Goal: Information Seeking & Learning: Learn about a topic

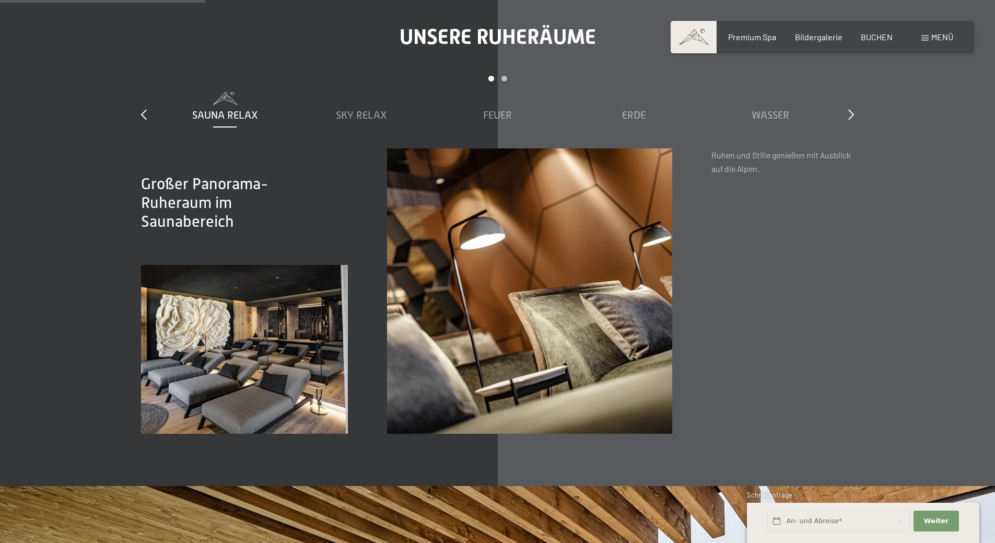
scroll to position [1620, 0]
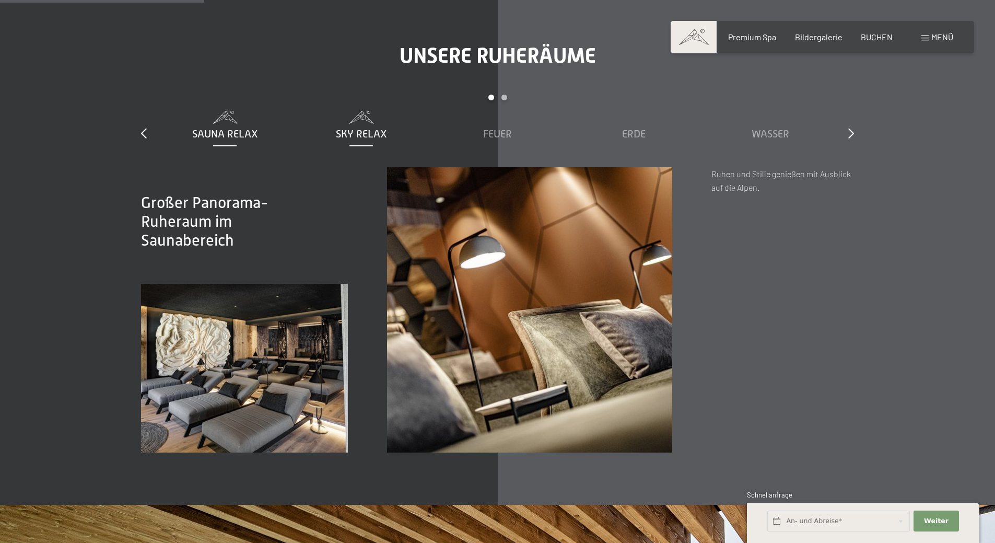
click at [365, 132] on span "Sky Relax" at bounding box center [361, 133] width 51 height 11
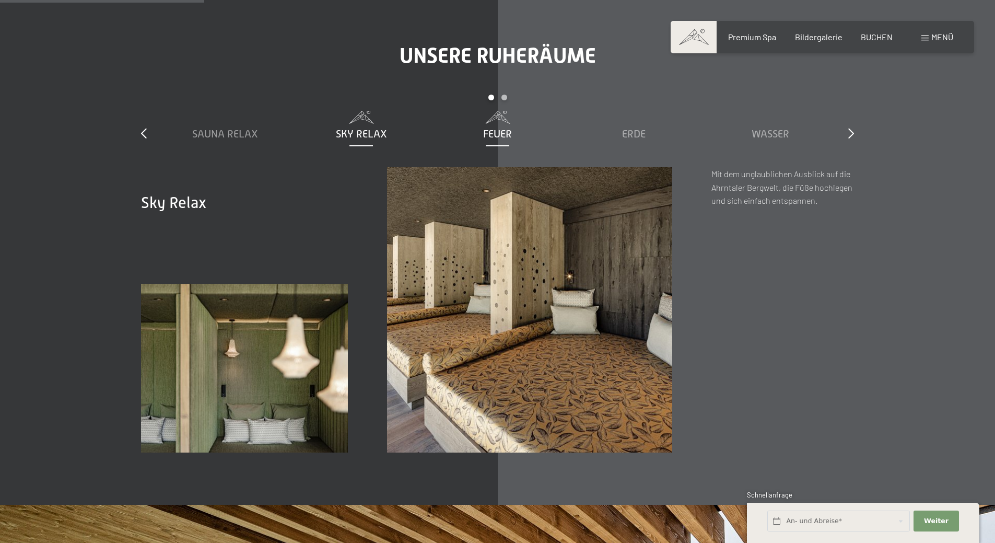
click at [513, 132] on div "Feuer" at bounding box center [498, 133] width 126 height 15
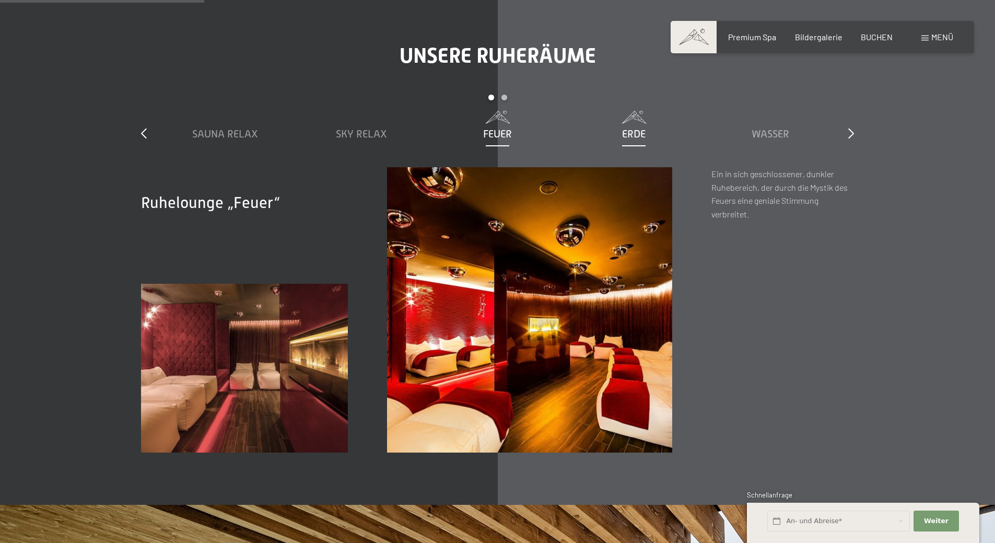
drag, startPoint x: 607, startPoint y: 131, endPoint x: 622, endPoint y: 131, distance: 15.2
click at [608, 131] on div "Erde" at bounding box center [634, 133] width 126 height 15
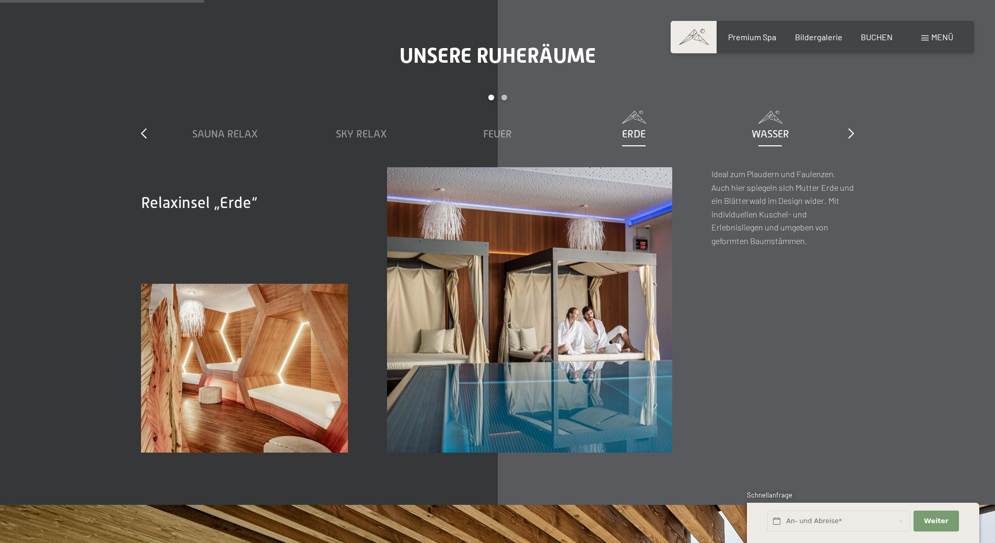
click at [776, 134] on span "Wasser" at bounding box center [771, 133] width 38 height 11
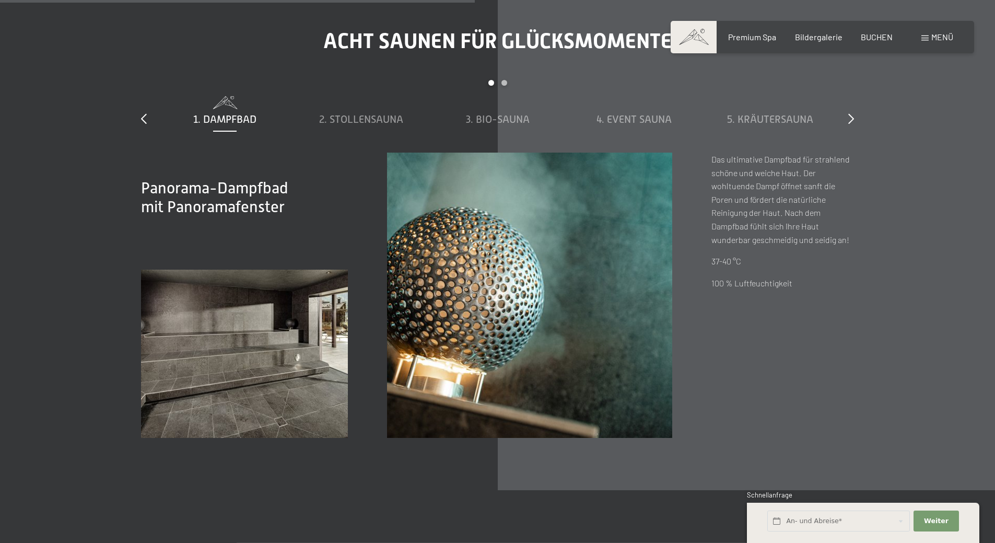
scroll to position [3709, 0]
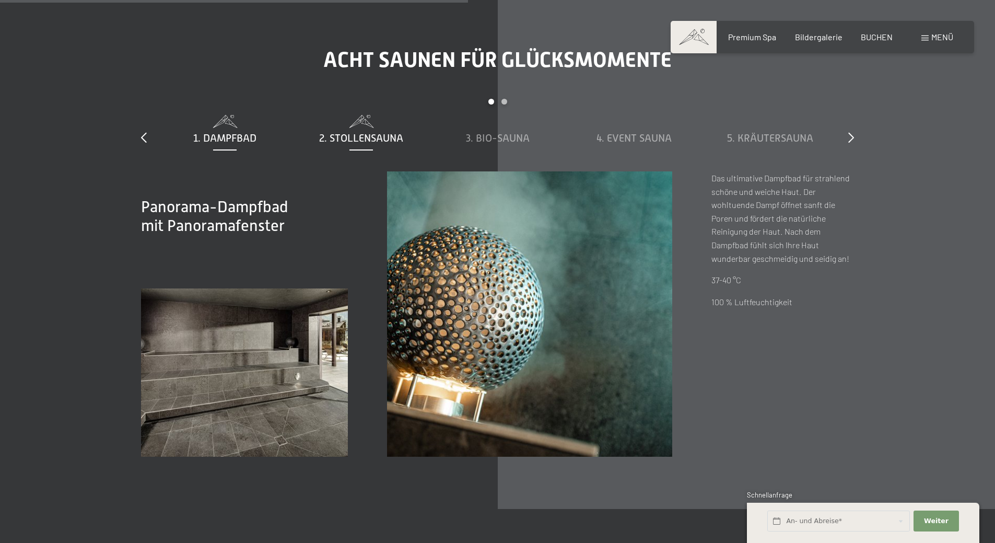
click at [369, 130] on div "2. Stollensauna" at bounding box center [361, 130] width 126 height 30
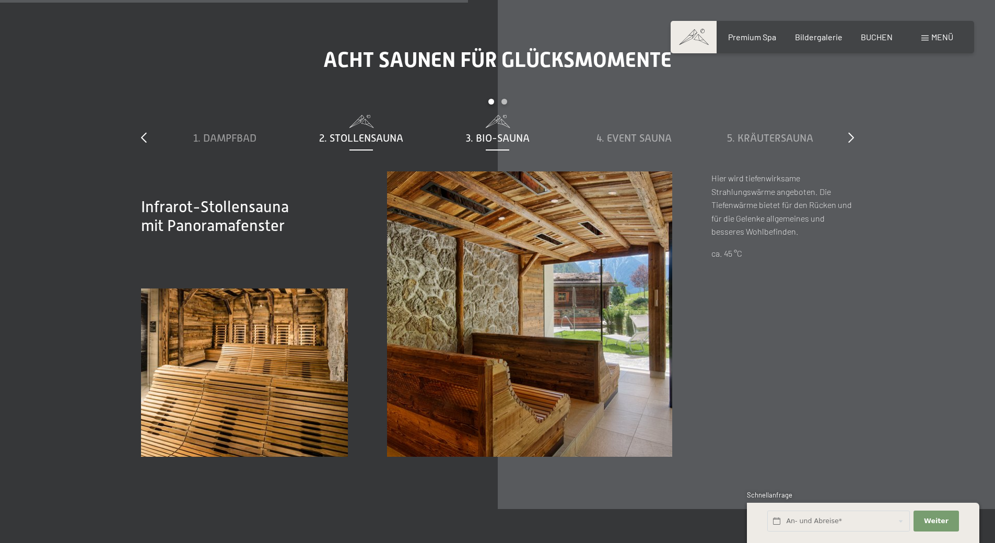
click at [523, 136] on span "3. Bio-Sauna" at bounding box center [498, 137] width 64 height 11
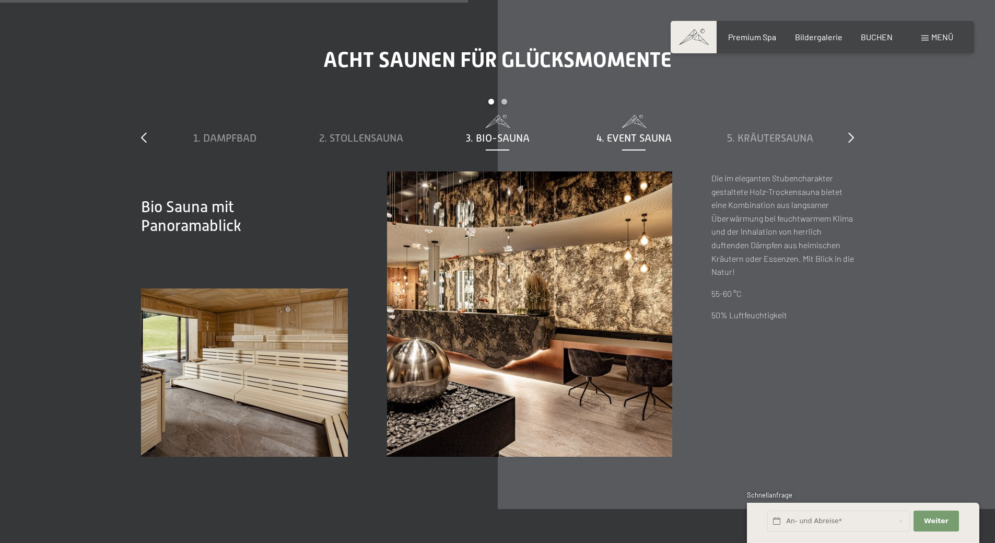
click at [621, 141] on span "4. Event Sauna" at bounding box center [634, 137] width 75 height 11
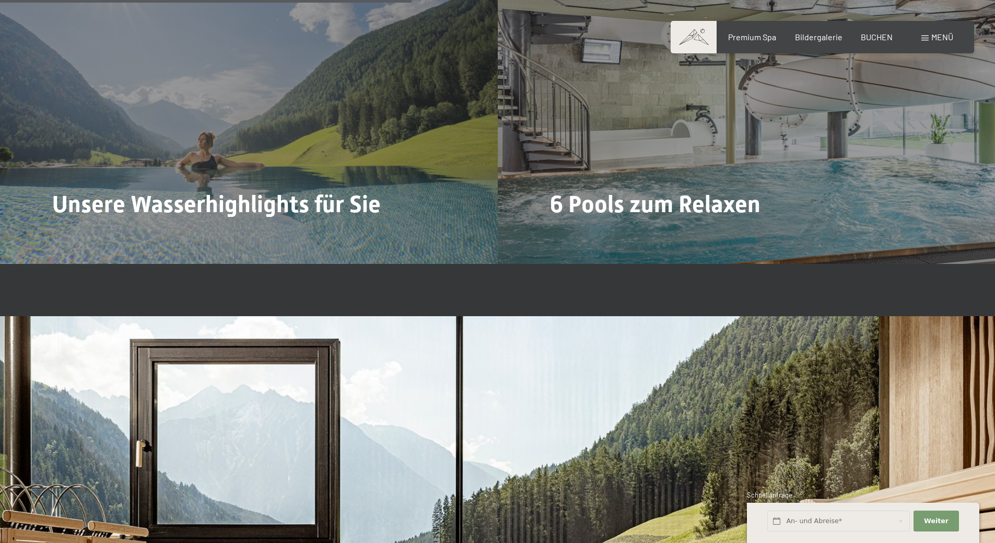
scroll to position [2717, 0]
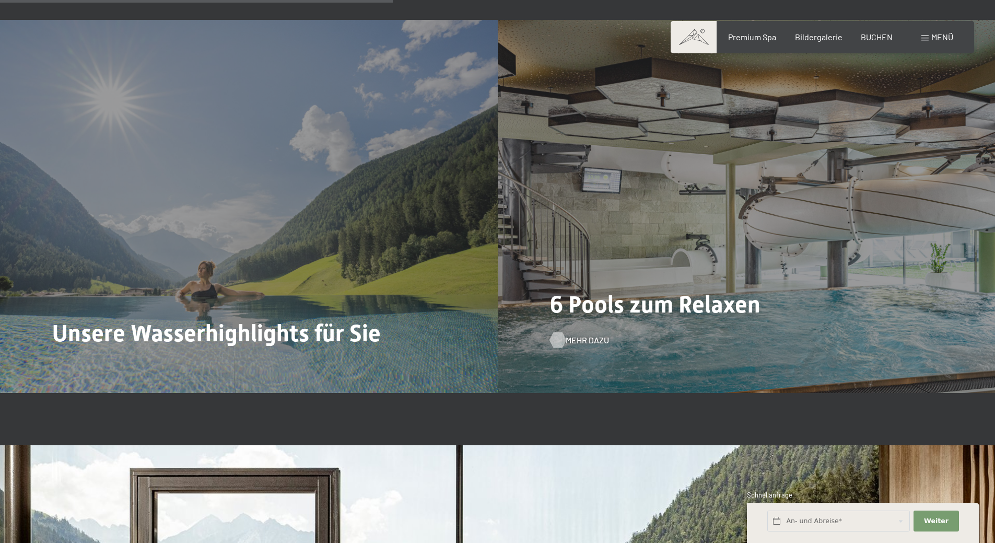
click at [573, 340] on span "Mehr dazu" at bounding box center [587, 339] width 43 height 11
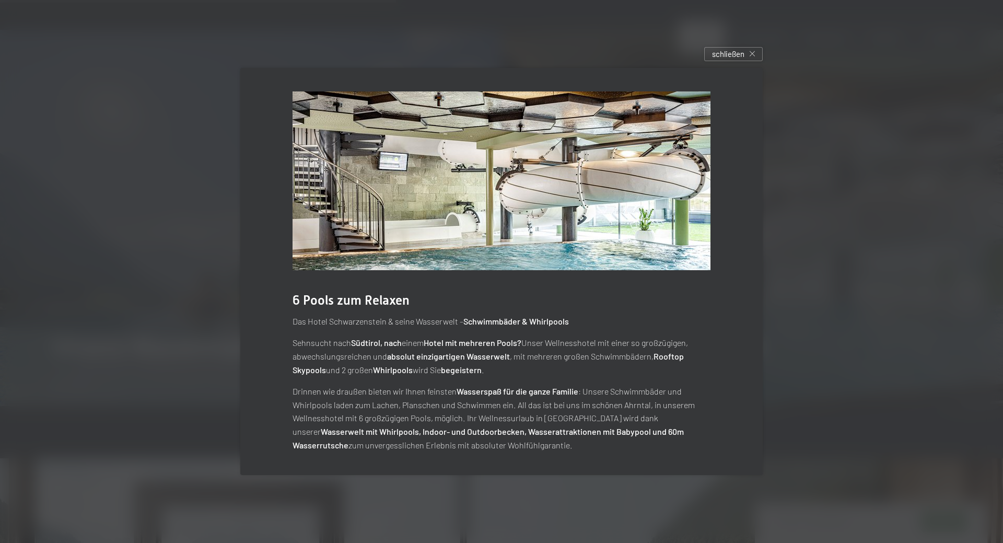
click at [593, 279] on div "6 Pools zum Relaxen Das [GEOGRAPHIC_DATA] & seine Wasserwelt – Schwimmbäder & W…" at bounding box center [501, 271] width 522 height 407
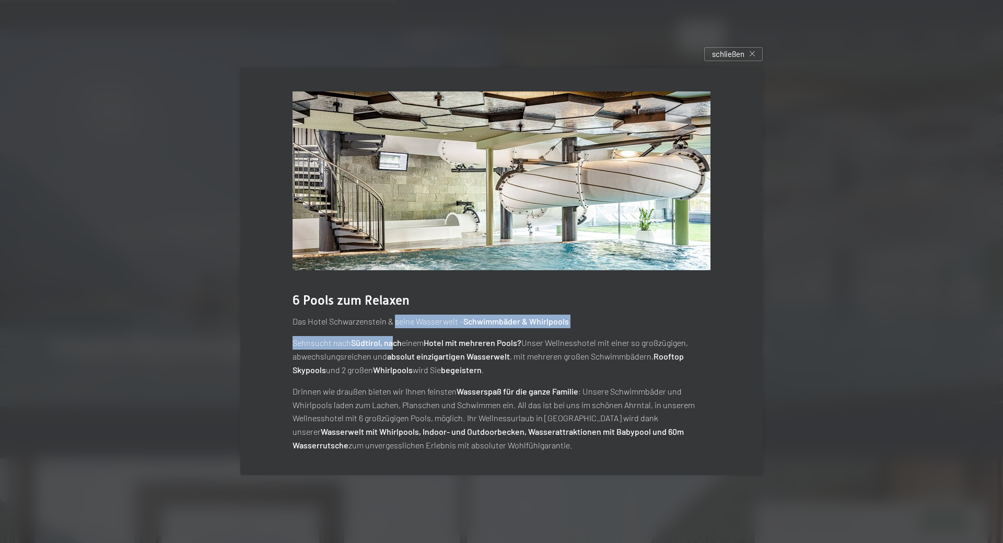
drag, startPoint x: 395, startPoint y: 323, endPoint x: 385, endPoint y: 373, distance: 51.3
click at [387, 355] on div "Das Hotel Schwarzenstein & seine Wasserwelt – Schwimmbäder & Whirlpools Sehnsuc…" at bounding box center [502, 383] width 418 height 137
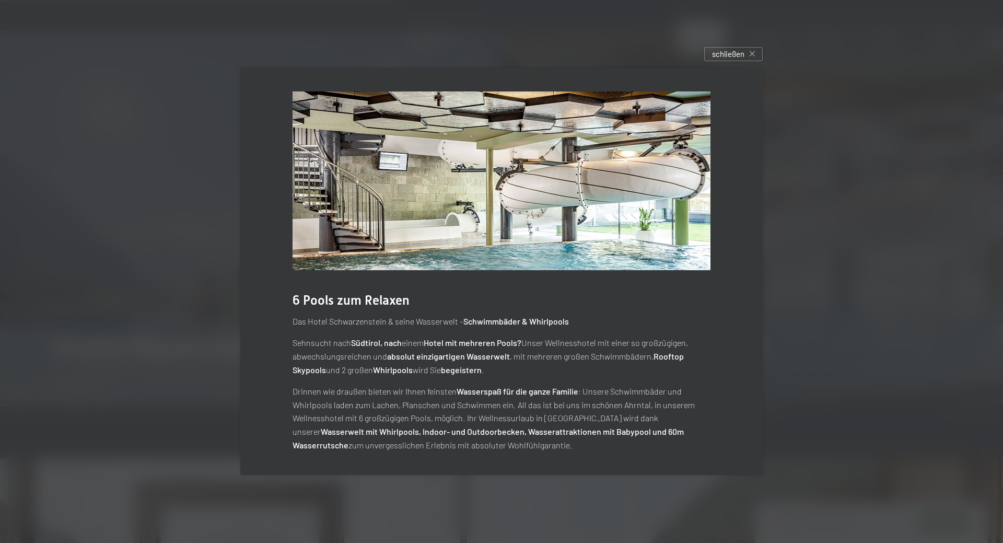
click at [400, 404] on p "Drinnen wie draußen bieten wir Ihnen feinsten Wasserspaß für die ganze Familie …" at bounding box center [502, 418] width 418 height 67
click at [544, 159] on img at bounding box center [502, 180] width 418 height 179
click at [753, 50] on div "schließen" at bounding box center [733, 54] width 59 height 14
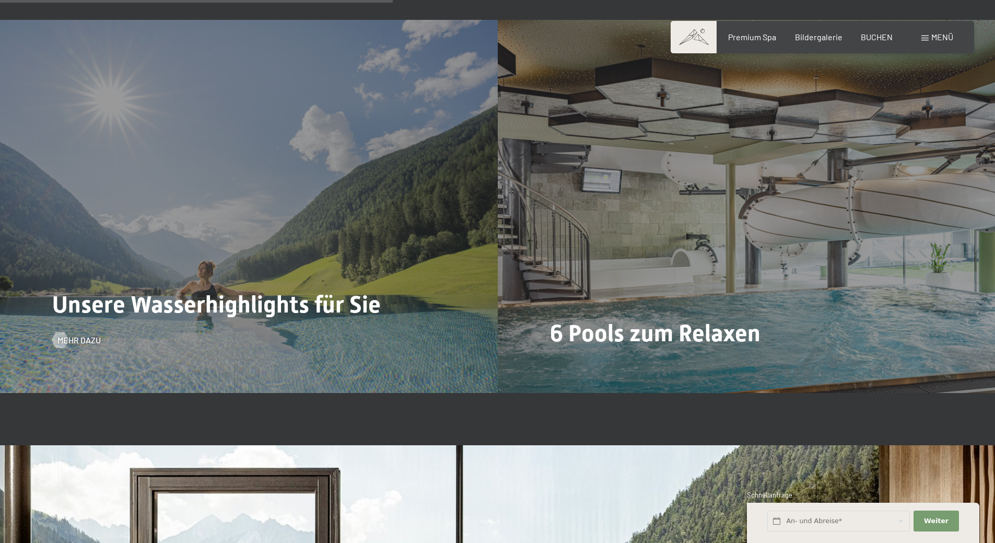
click at [265, 296] on span "Unsere Wasserhighlights für Sie" at bounding box center [216, 304] width 329 height 28
click at [51, 338] on div "Unsere Wasserhighlights für Sie Mehr dazu" at bounding box center [249, 206] width 498 height 373
click at [55, 339] on div at bounding box center [59, 340] width 9 height 16
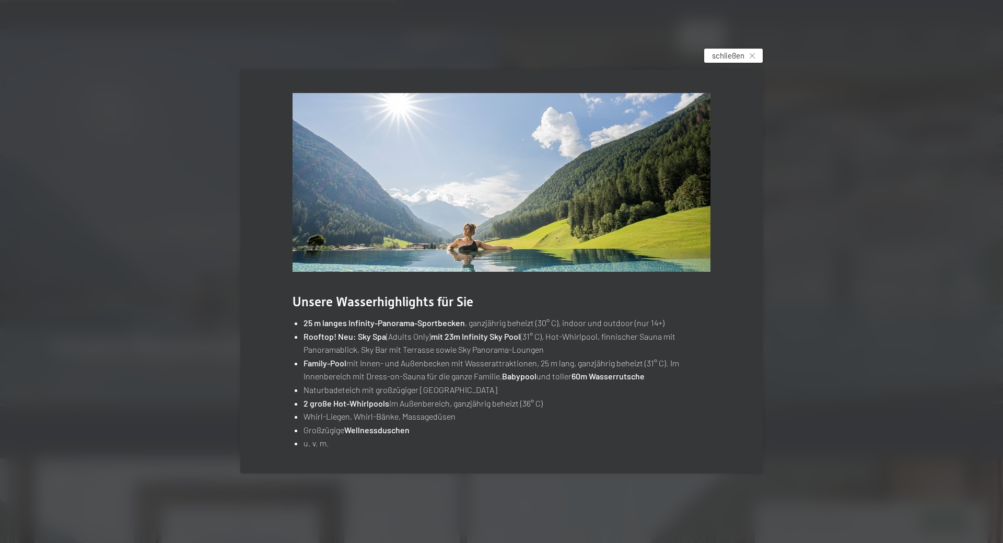
click at [725, 54] on span "schließen" at bounding box center [728, 55] width 32 height 11
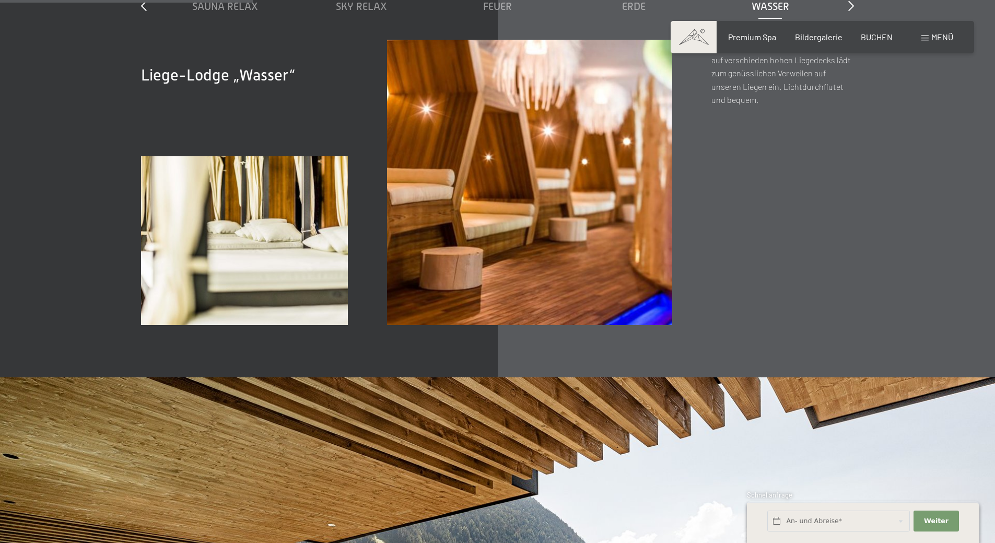
scroll to position [1567, 0]
